Goal: Task Accomplishment & Management: Complete application form

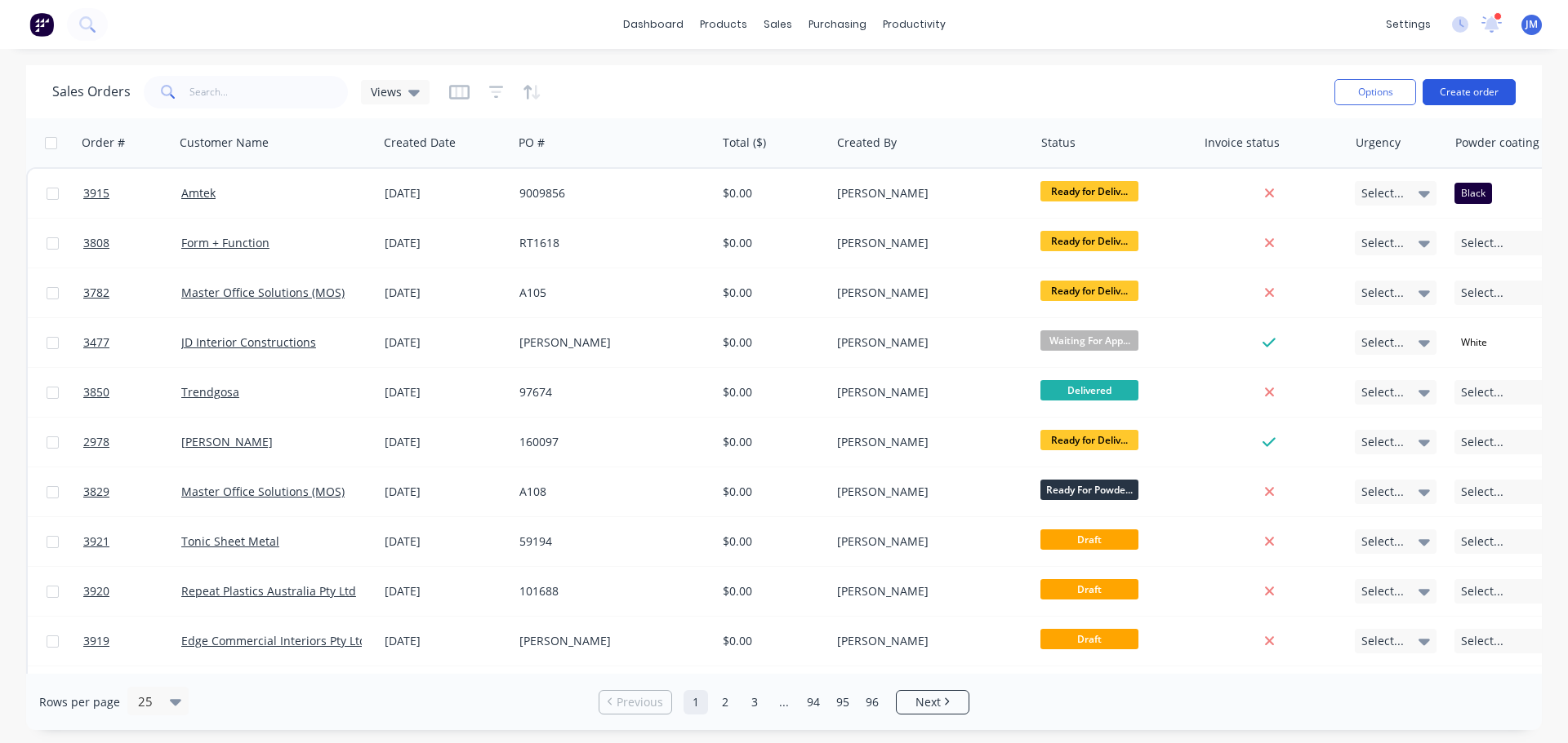
click at [1447, 93] on button "Create order" at bounding box center [1469, 92] width 93 height 26
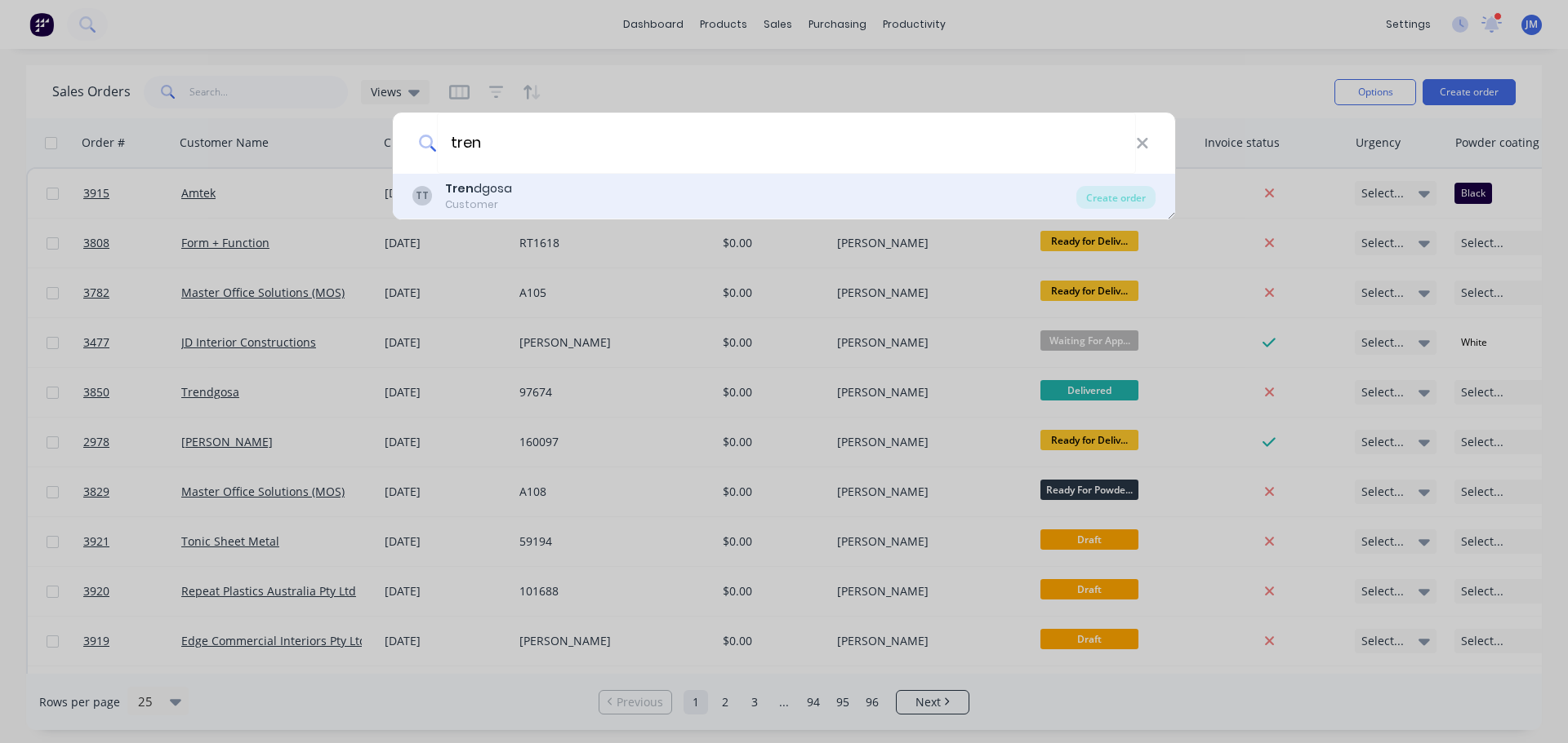
type input "tren"
click at [465, 192] on b "Tren" at bounding box center [459, 189] width 29 height 17
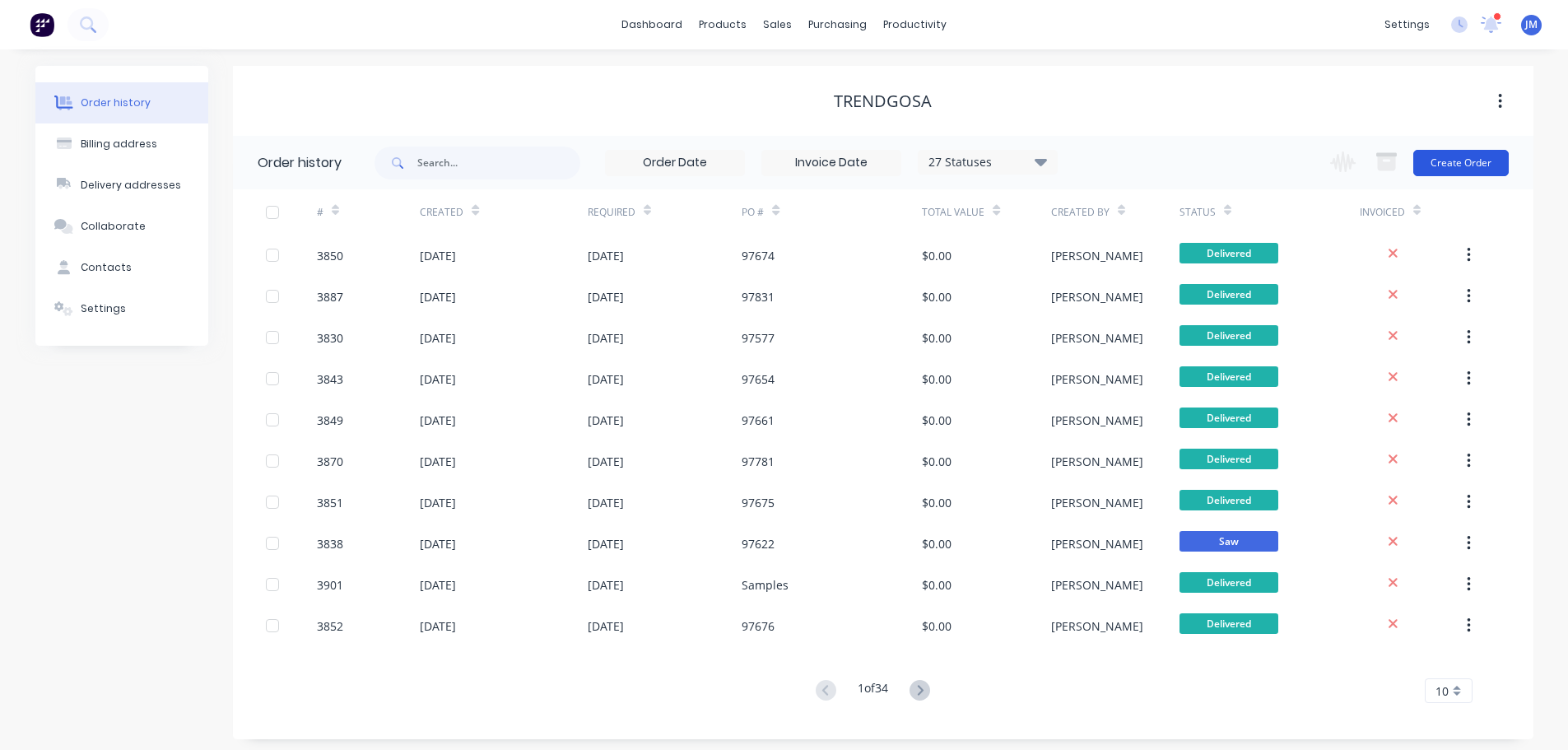
click at [1456, 167] on button "Create Order" at bounding box center [1462, 163] width 96 height 26
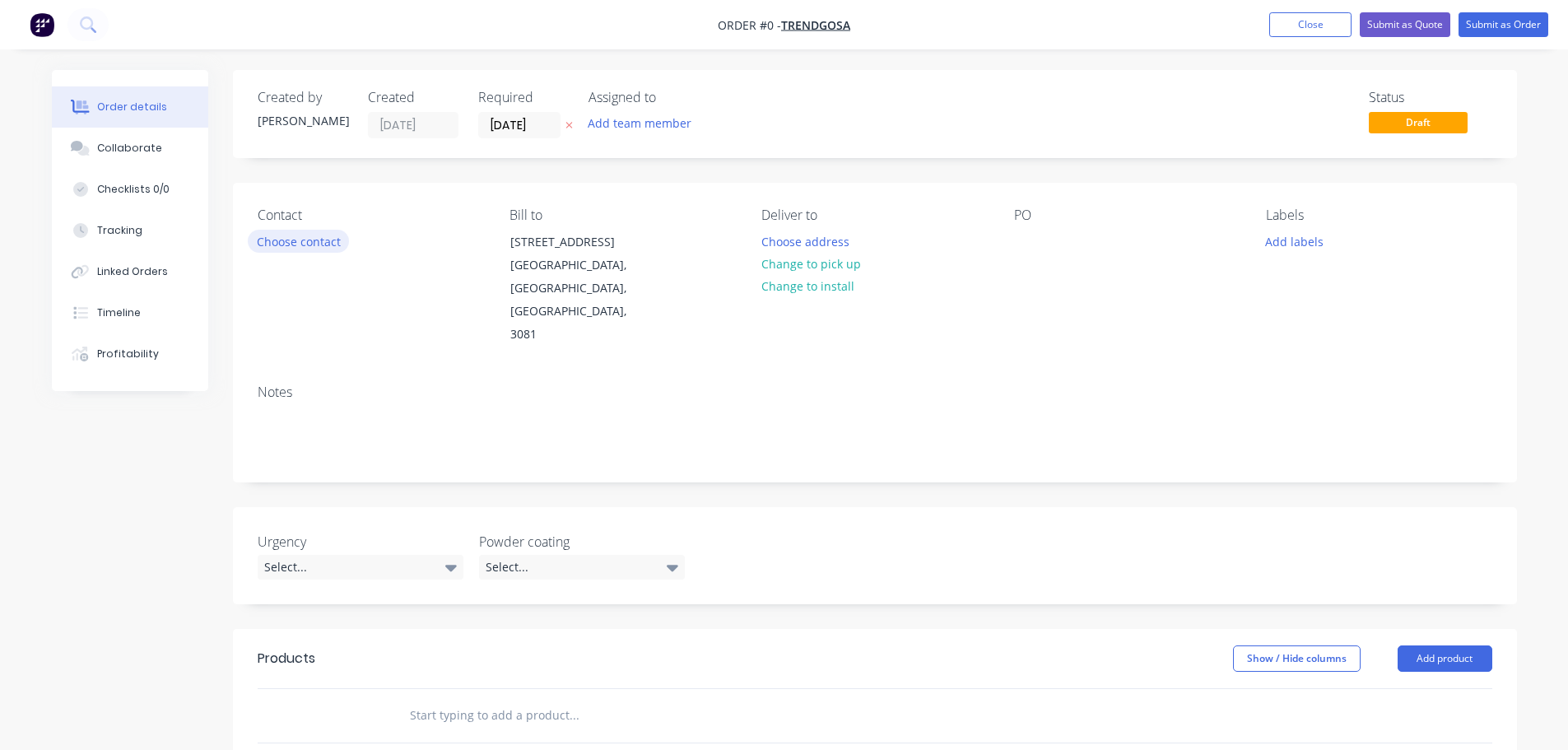
click at [325, 247] on button "Choose contact" at bounding box center [299, 242] width 101 height 23
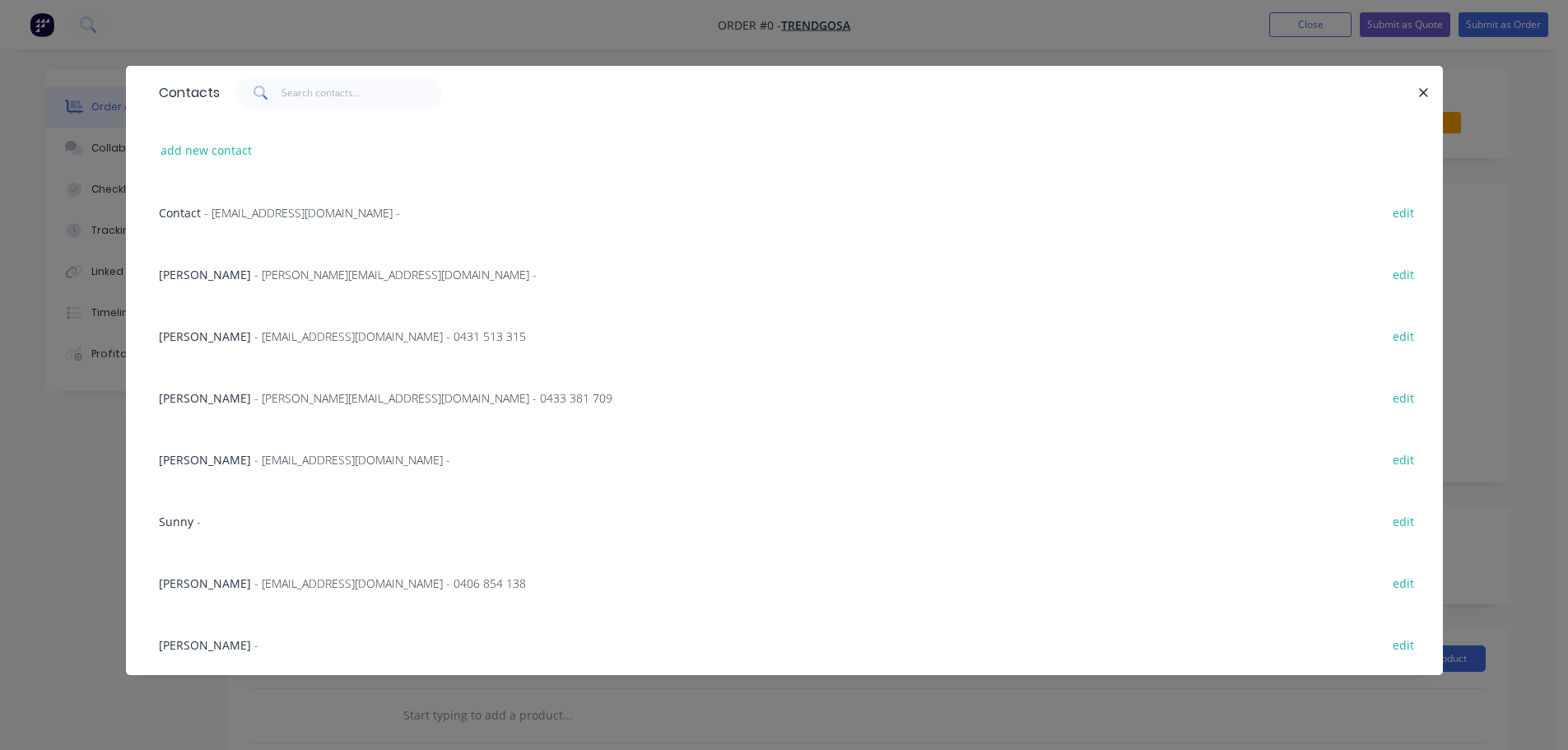
click at [272, 280] on span "- [PERSON_NAME][EMAIL_ADDRESS][DOMAIN_NAME] -" at bounding box center [396, 274] width 283 height 16
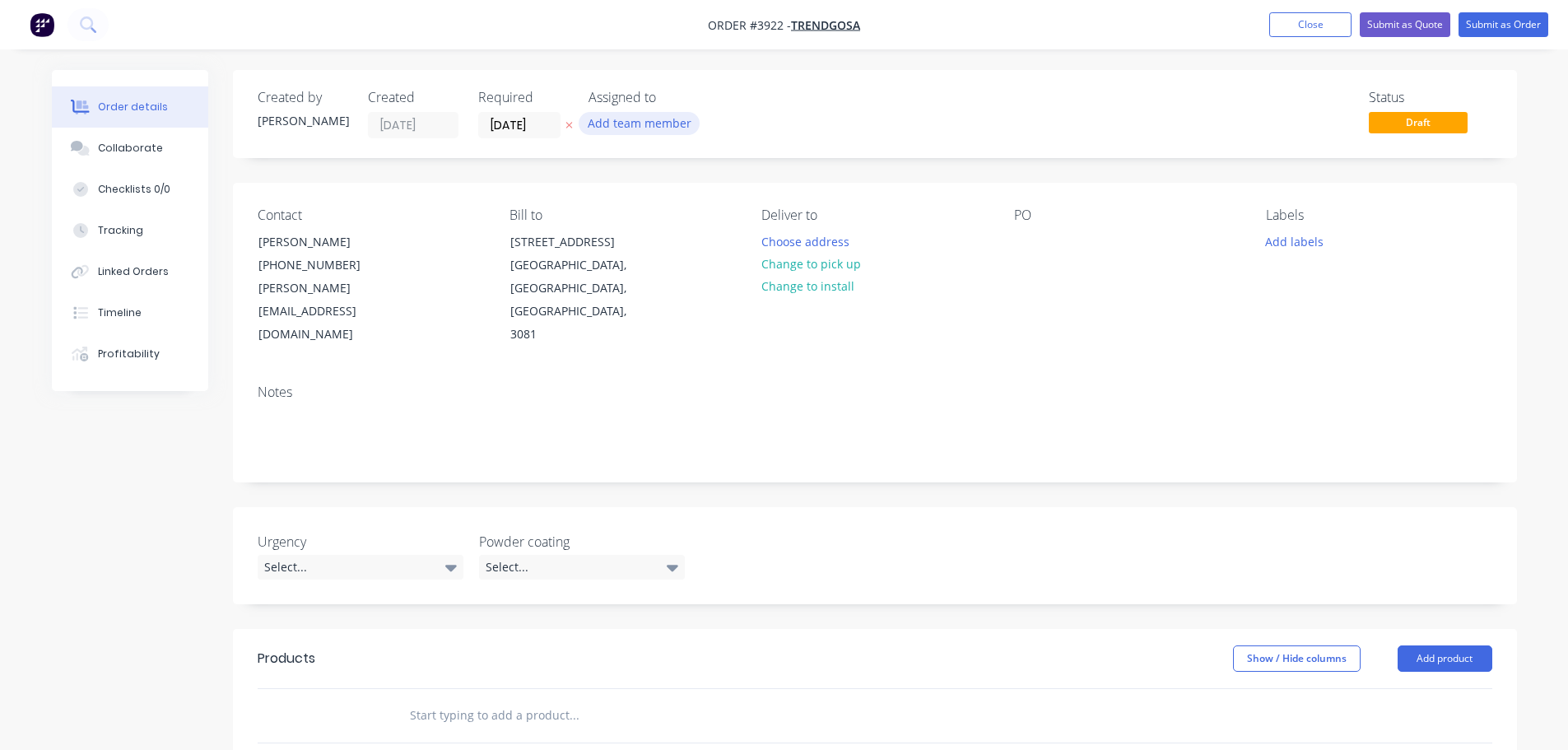
click at [616, 129] on button "Add team member" at bounding box center [639, 123] width 121 height 23
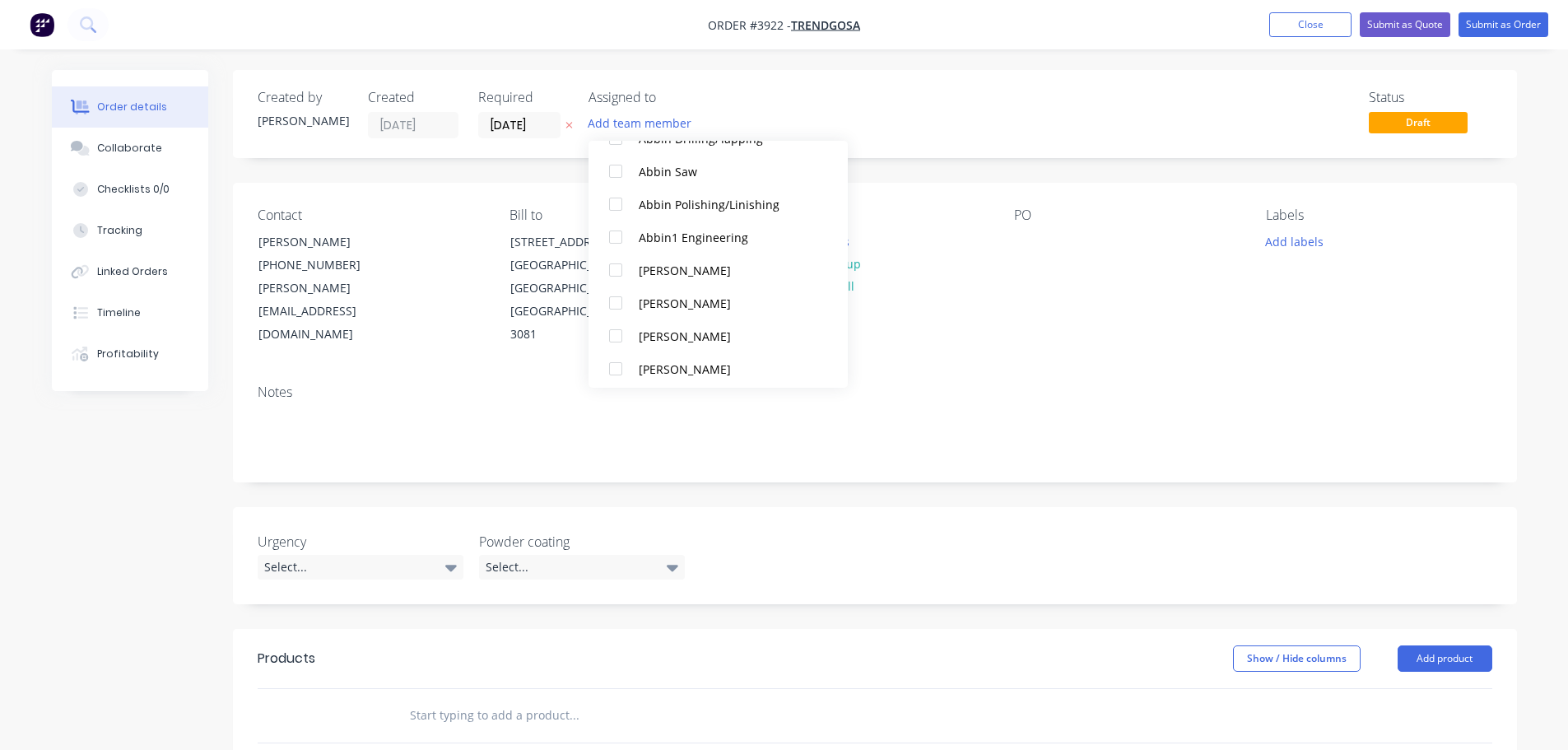
scroll to position [412, 0]
click at [620, 273] on div at bounding box center [615, 264] width 33 height 33
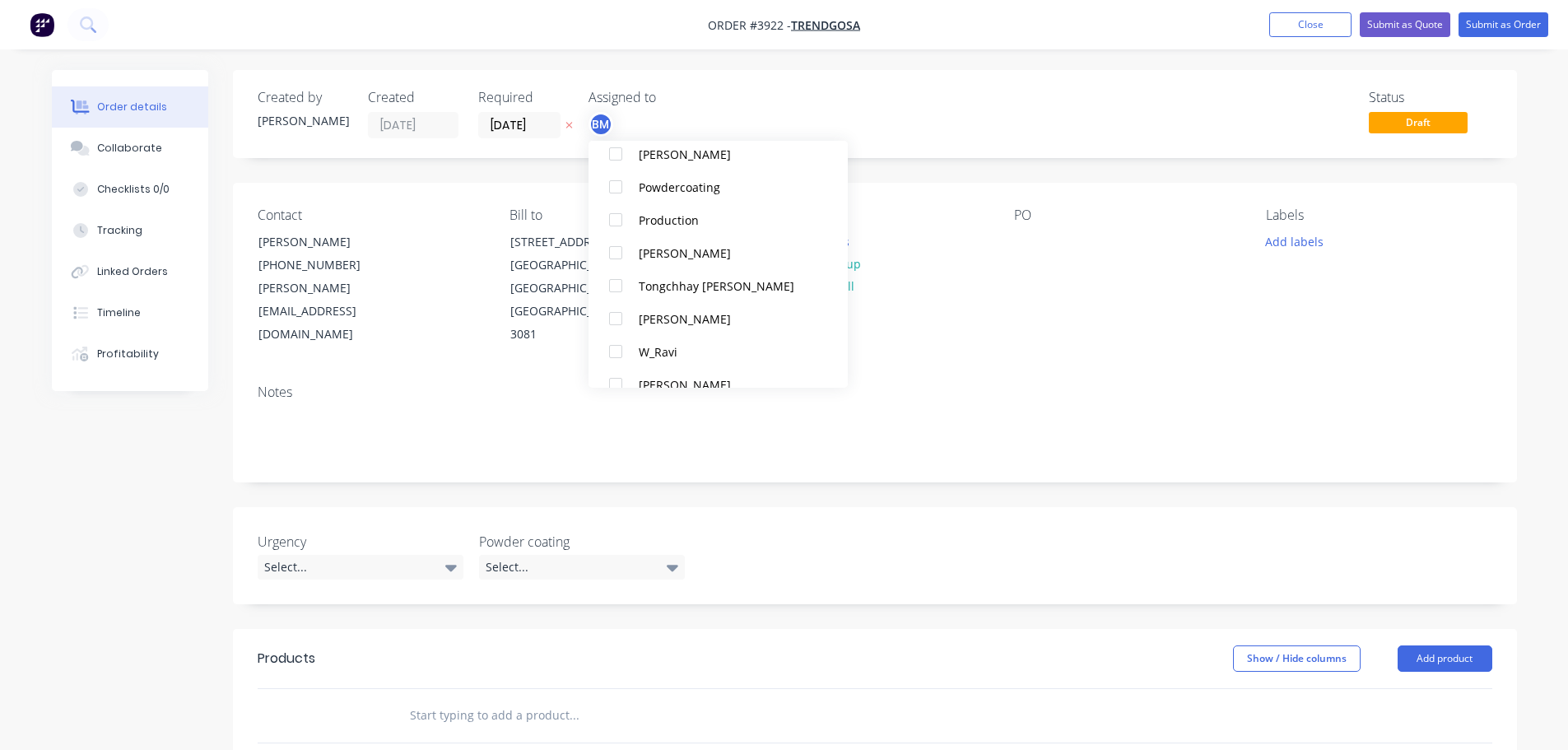
scroll to position [1103, 0]
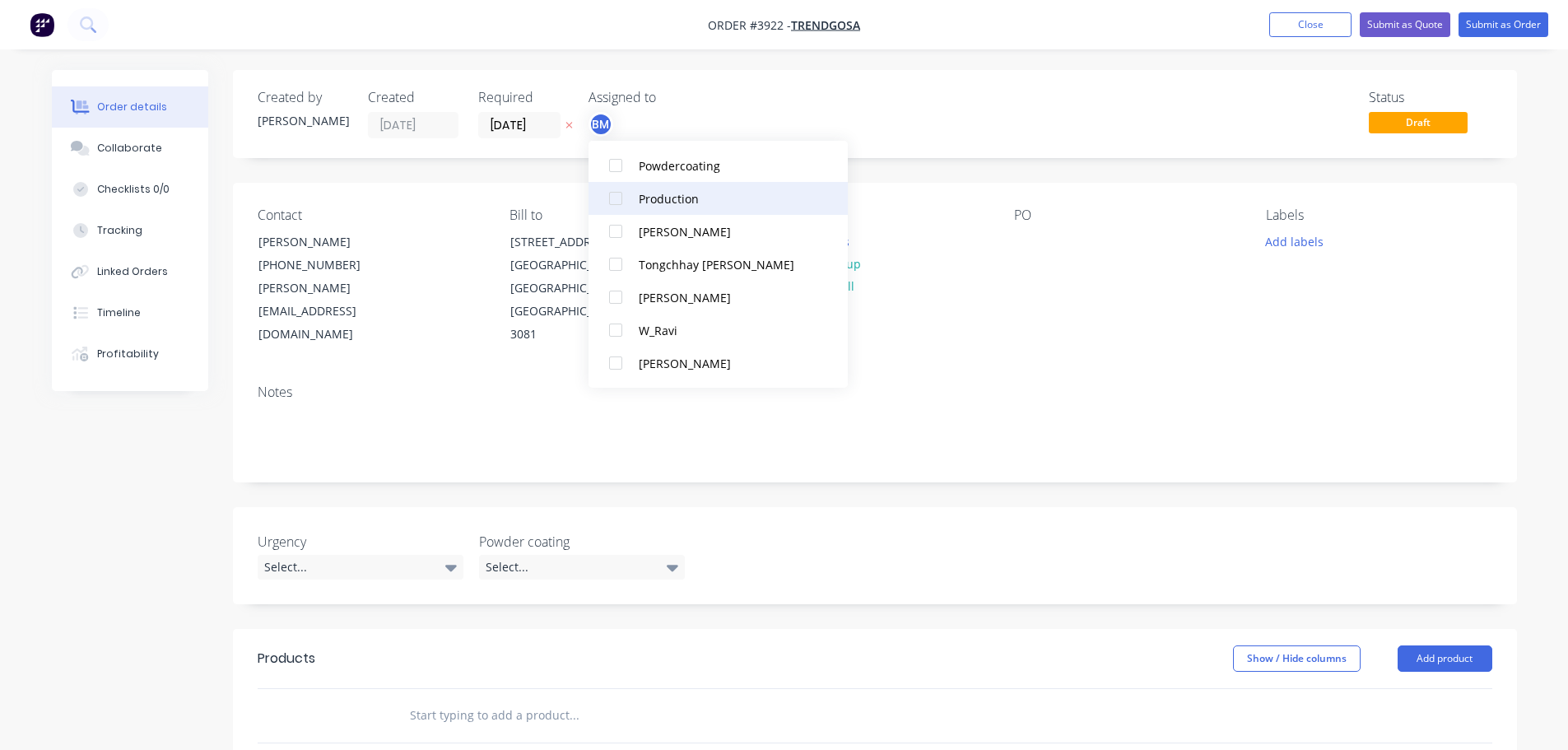
click at [619, 192] on div at bounding box center [615, 198] width 33 height 33
click at [1099, 284] on div "PO" at bounding box center [1127, 277] width 225 height 139
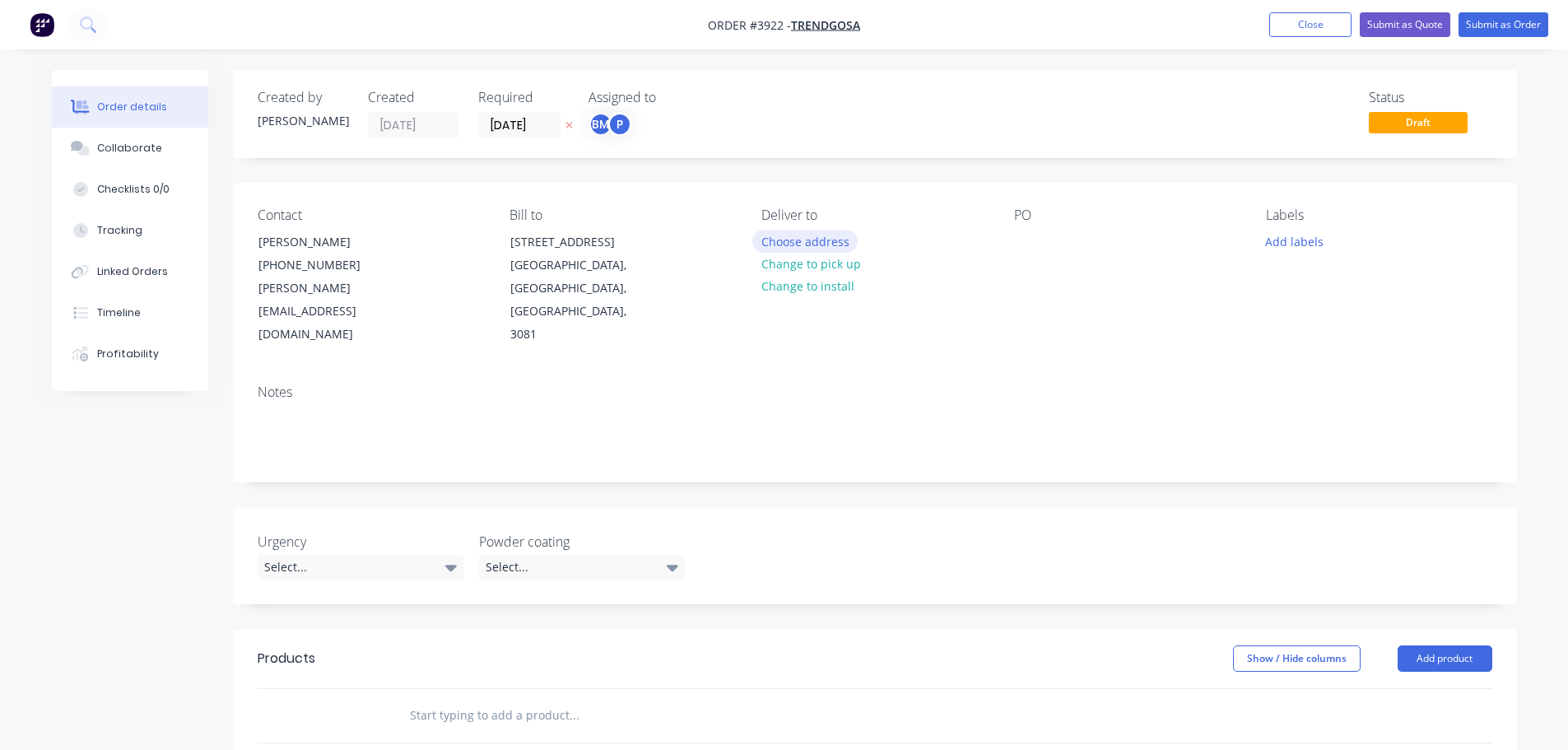
click at [801, 247] on button "Choose address" at bounding box center [805, 242] width 105 height 23
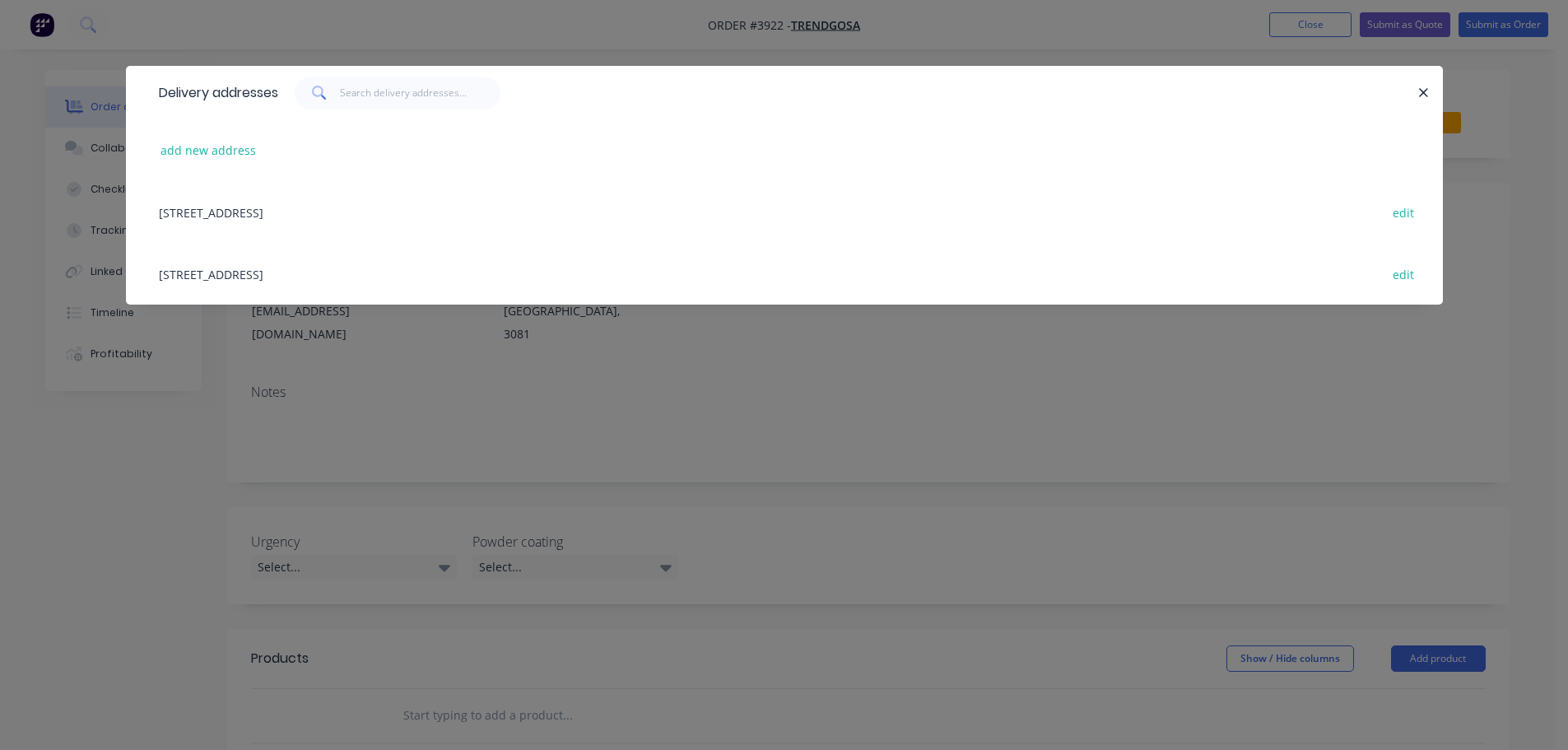
click at [361, 268] on div "[STREET_ADDRESS] edit" at bounding box center [784, 274] width 1268 height 62
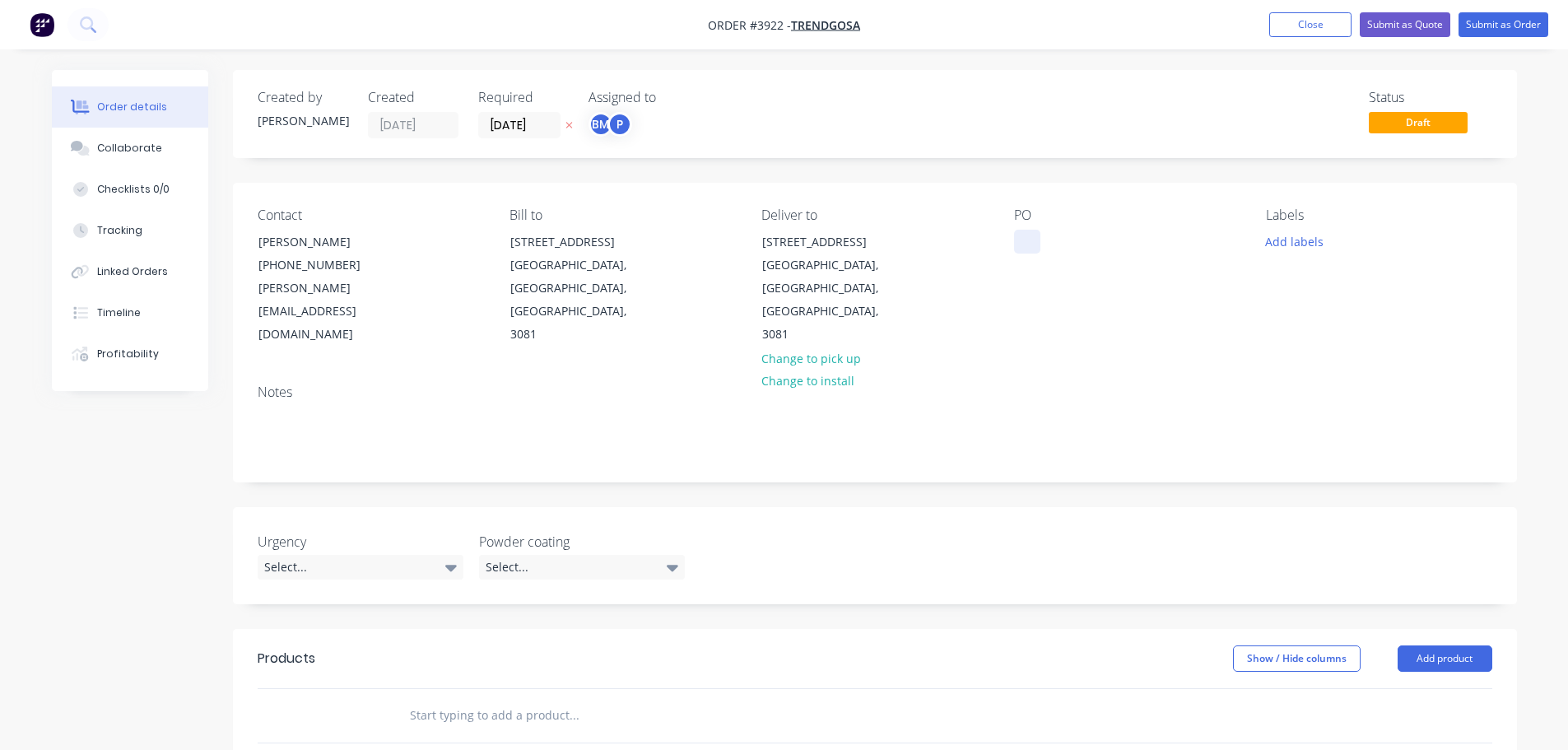
click at [1029, 251] on div at bounding box center [1028, 242] width 26 height 23
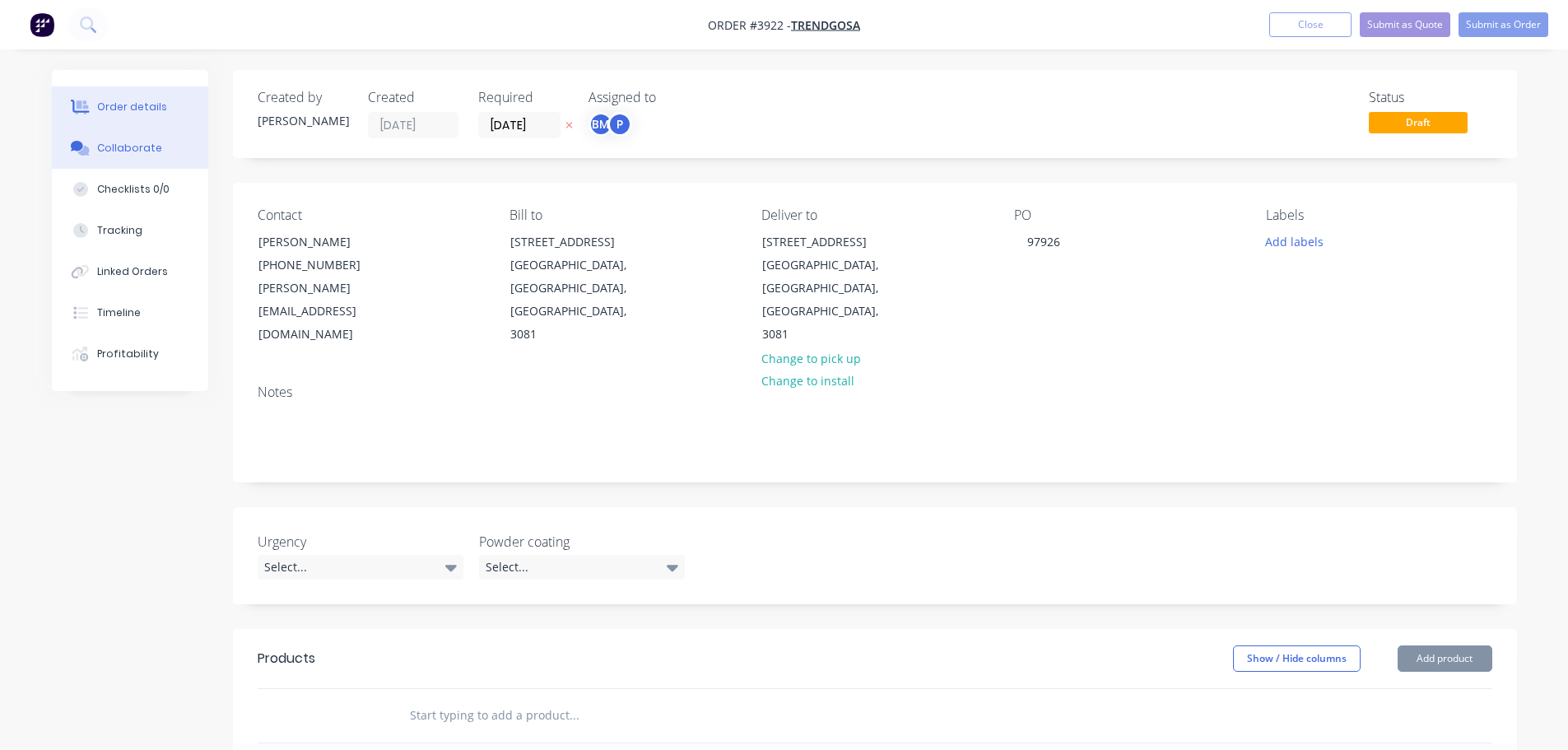
click at [135, 148] on div "Collaborate" at bounding box center [129, 148] width 65 height 15
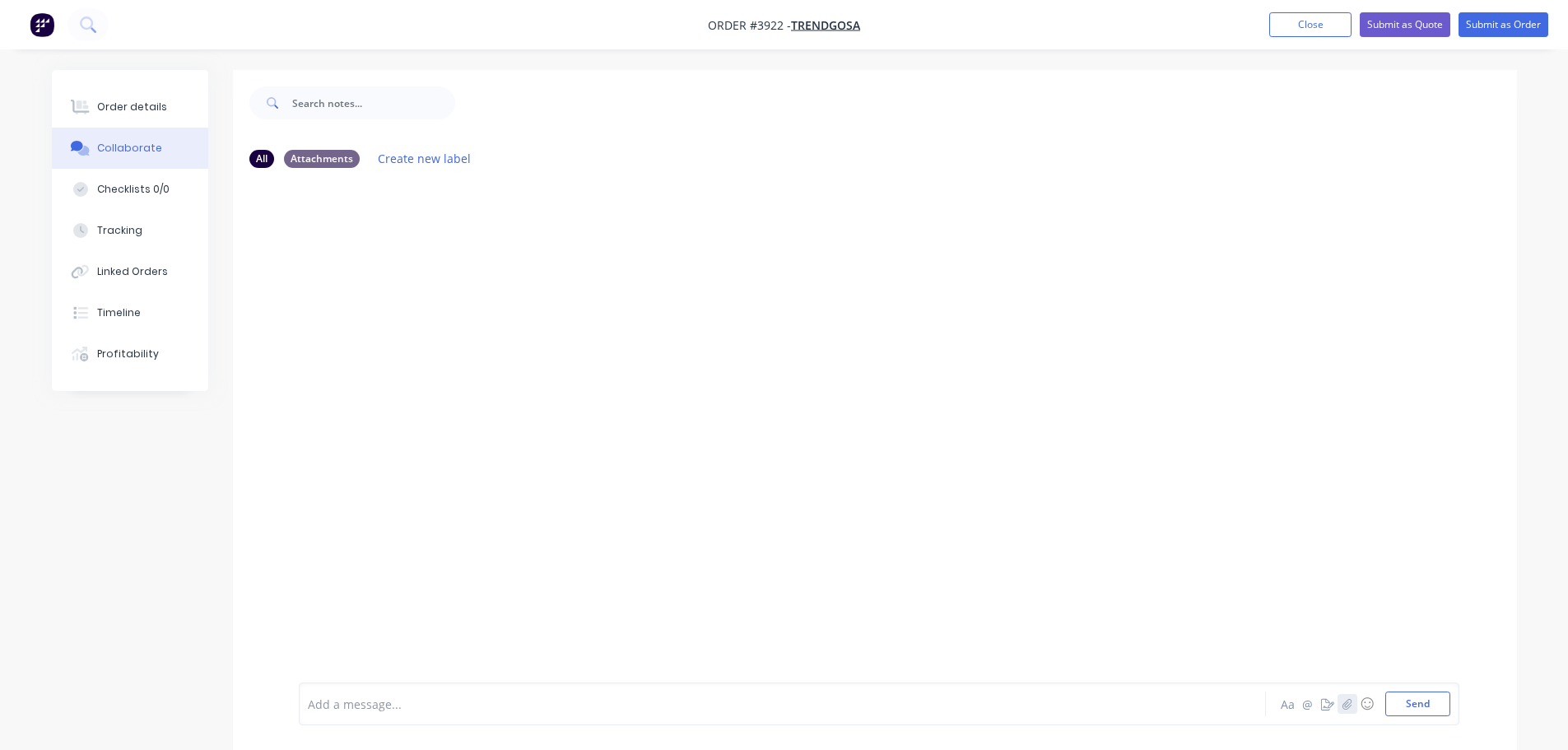
click at [1348, 705] on icon "button" at bounding box center [1347, 703] width 9 height 10
click at [1434, 702] on button "Send" at bounding box center [1418, 704] width 65 height 24
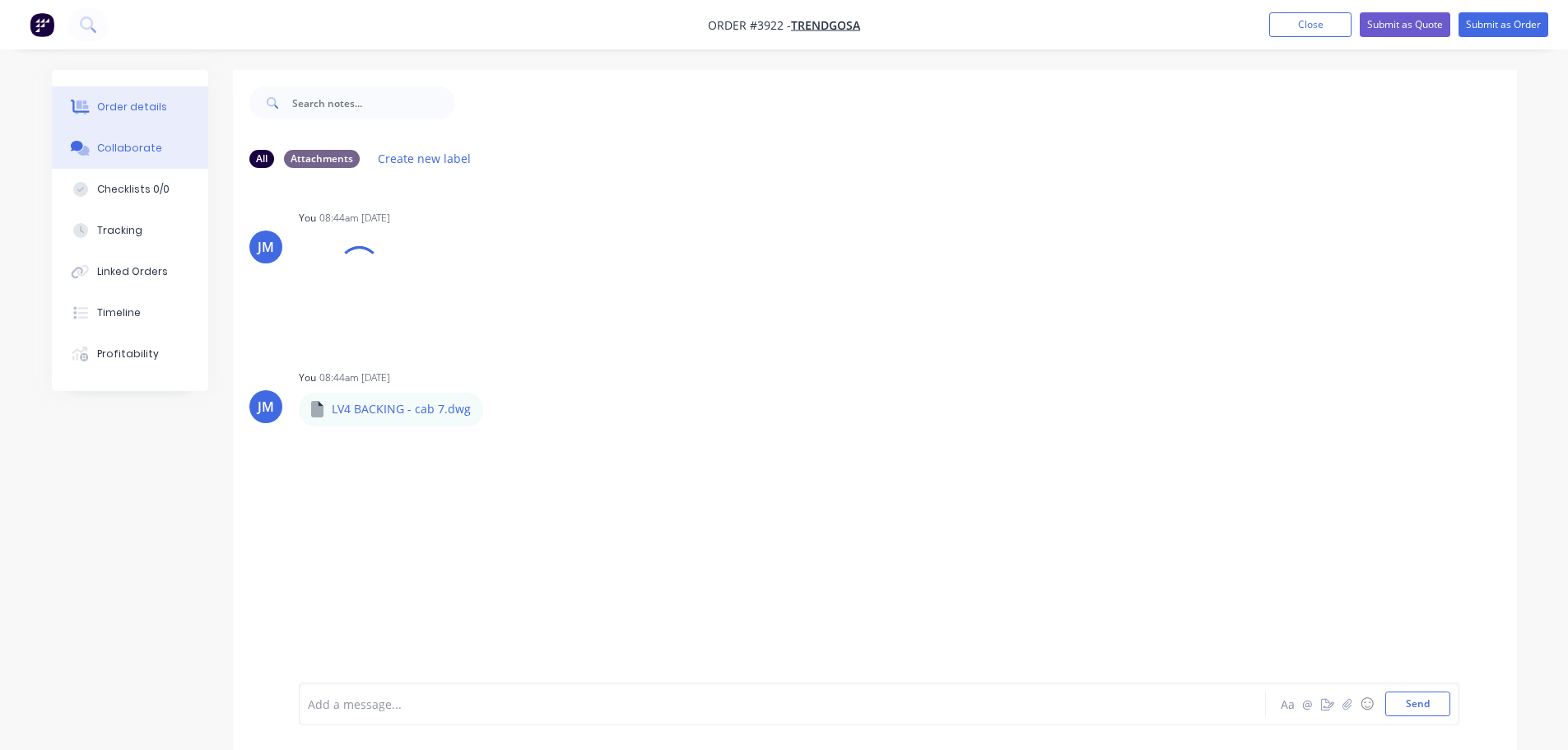
click at [162, 104] on button "Order details" at bounding box center [130, 107] width 157 height 41
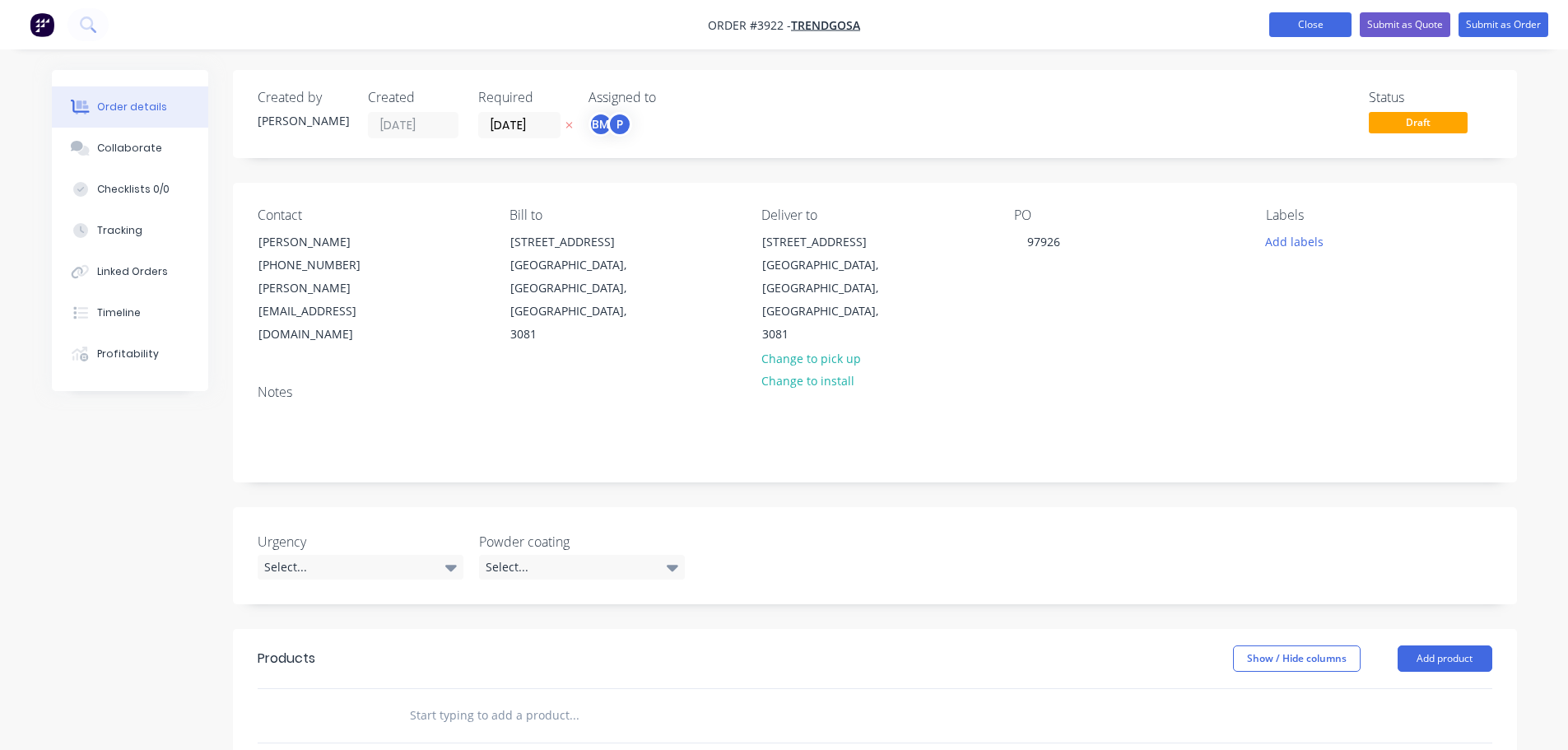
click at [1316, 23] on button "Close" at bounding box center [1311, 24] width 83 height 24
